Goal: Information Seeking & Learning: Learn about a topic

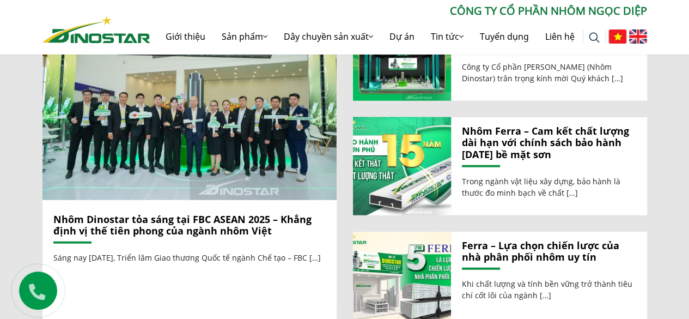
scroll to position [1169, 0]
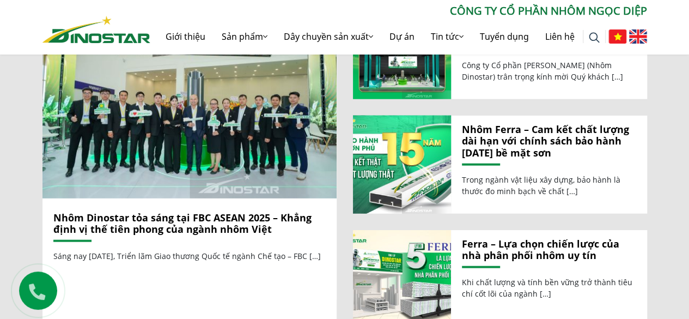
click at [219, 217] on link "Nhôm Dinostar tỏa sáng tại FBC ASEAN 2025 – Khẳng định vị thế tiên phong của ng…" at bounding box center [182, 223] width 258 height 25
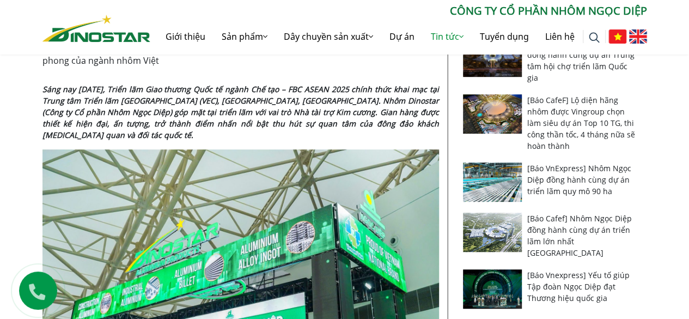
scroll to position [257, 0]
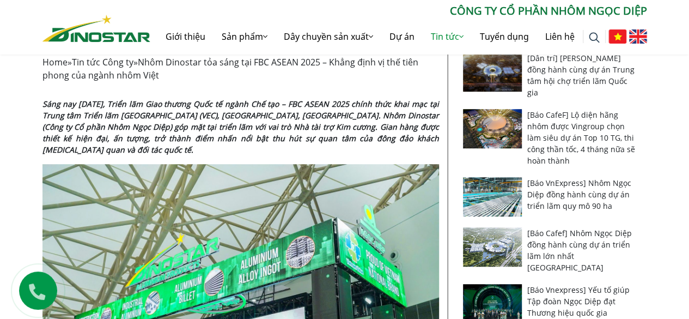
click at [338, 123] on strong "Sáng nay ngày 18/09/2025, Triển lãm Giao thương Quốc tế ngành Chế tạo – FBC ASE…" at bounding box center [241, 127] width 397 height 56
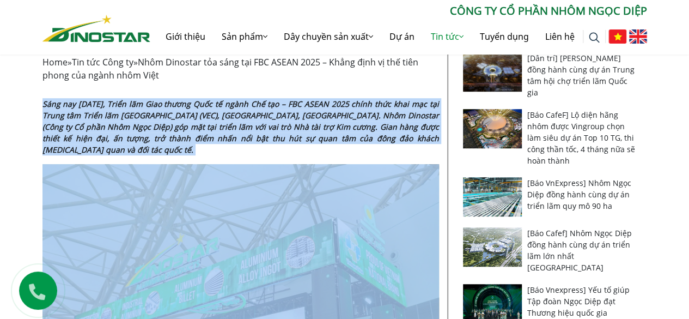
click at [338, 123] on strong "Sáng nay ngày 18/09/2025, Triển lãm Giao thương Quốc tế ngành Chế tạo – FBC ASE…" at bounding box center [241, 127] width 397 height 56
click at [376, 122] on strong "Sáng nay ngày 18/09/2025, Triển lãm Giao thương Quốc tế ngành Chế tạo – FBC ASE…" at bounding box center [241, 127] width 397 height 56
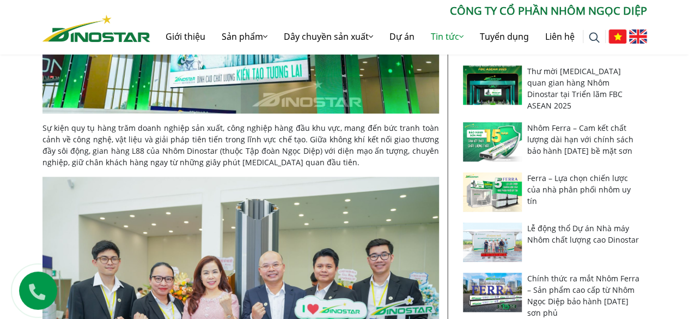
scroll to position [577, 0]
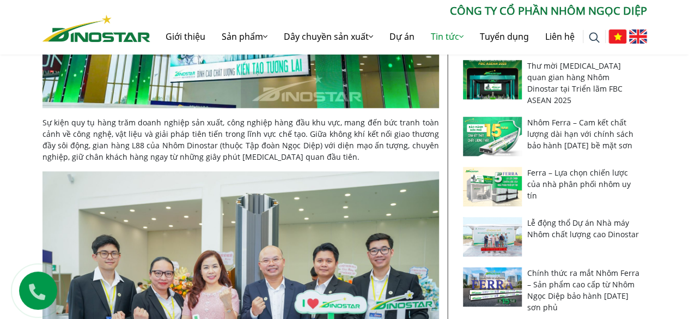
click at [262, 130] on span "Sự kiện quy tụ hàng trăm doanh nghiệp sản xuất, công nghiệp hàng đầu khu vực, m…" at bounding box center [241, 139] width 397 height 45
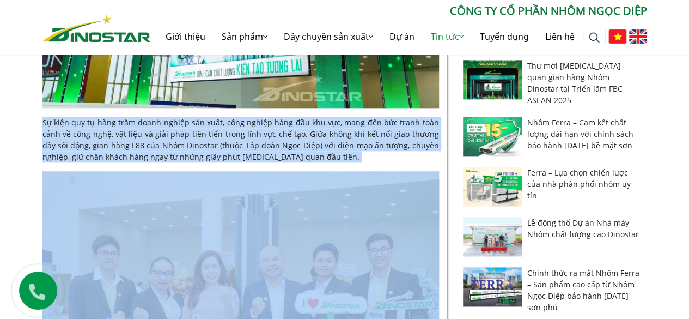
click at [262, 130] on span "Sự kiện quy tụ hàng trăm doanh nghiệp sản xuất, công nghiệp hàng đầu khu vực, m…" at bounding box center [241, 139] width 397 height 45
click at [319, 144] on p "Sự kiện quy tụ hàng trăm doanh nghiệp sản xuất, công nghiệp hàng đầu khu vực, m…" at bounding box center [241, 140] width 397 height 46
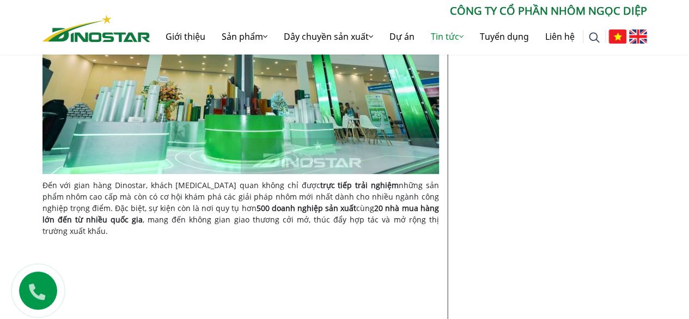
scroll to position [2316, 0]
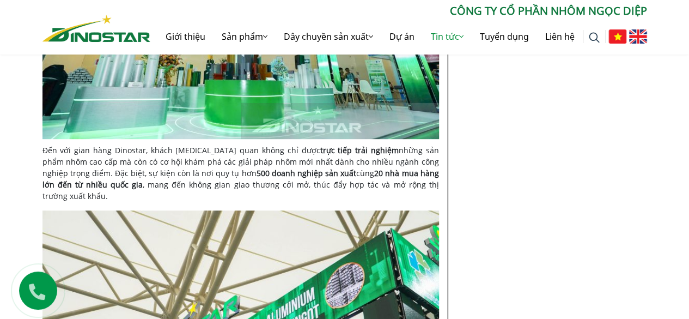
click at [320, 145] on b "trực tiếp trải nghiệm" at bounding box center [359, 150] width 78 height 10
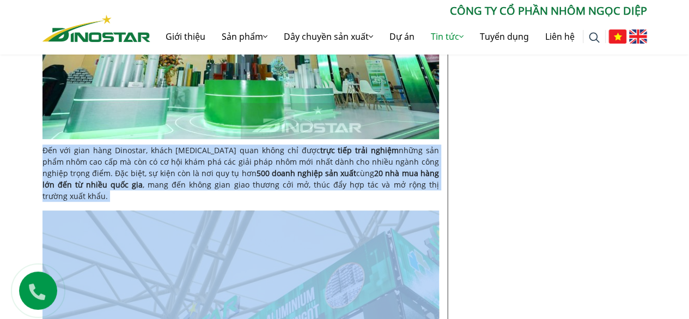
click at [320, 145] on b "trực tiếp trải nghiệm" at bounding box center [359, 150] width 78 height 10
click at [349, 168] on b "20 nhà mua hàng lớn đến từ nhiều quốc gia" at bounding box center [241, 179] width 397 height 22
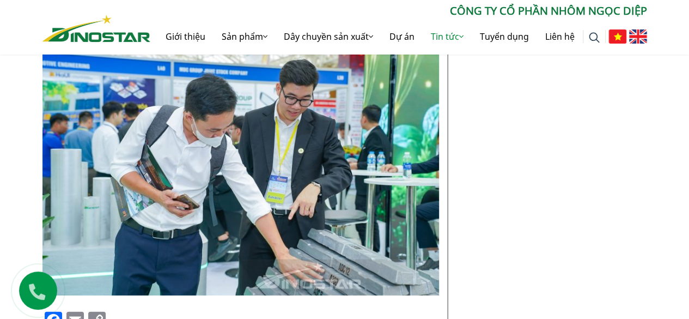
scroll to position [5866, 0]
